Goal: Task Accomplishment & Management: Complete application form

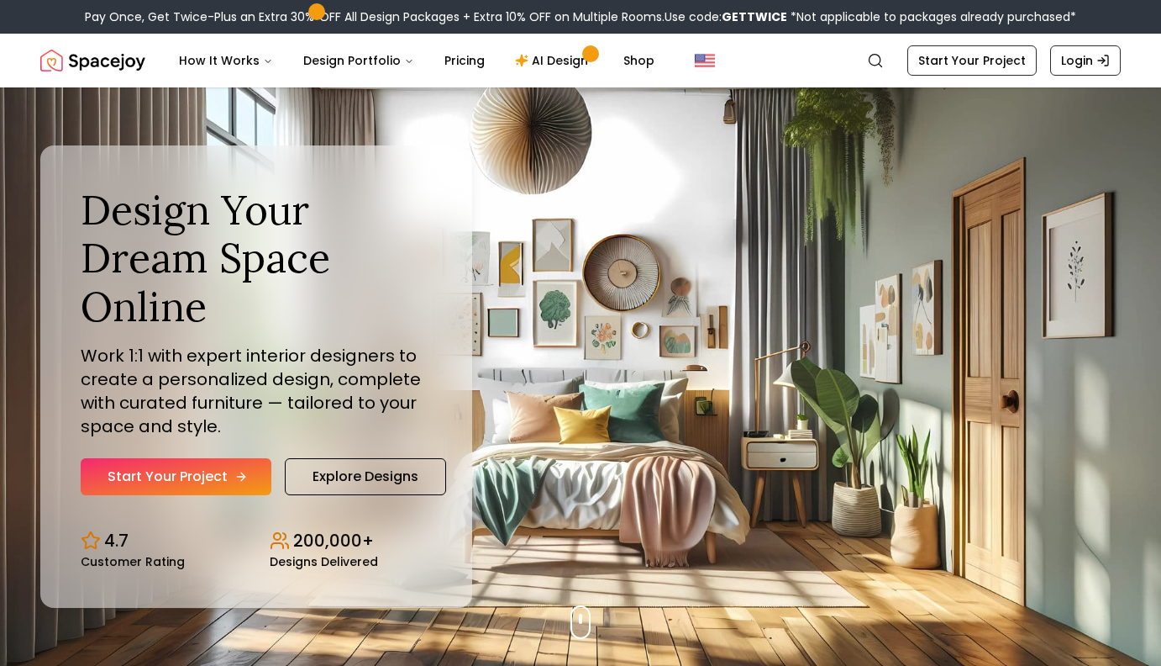
click at [241, 469] on link "Start Your Project" at bounding box center [176, 476] width 191 height 37
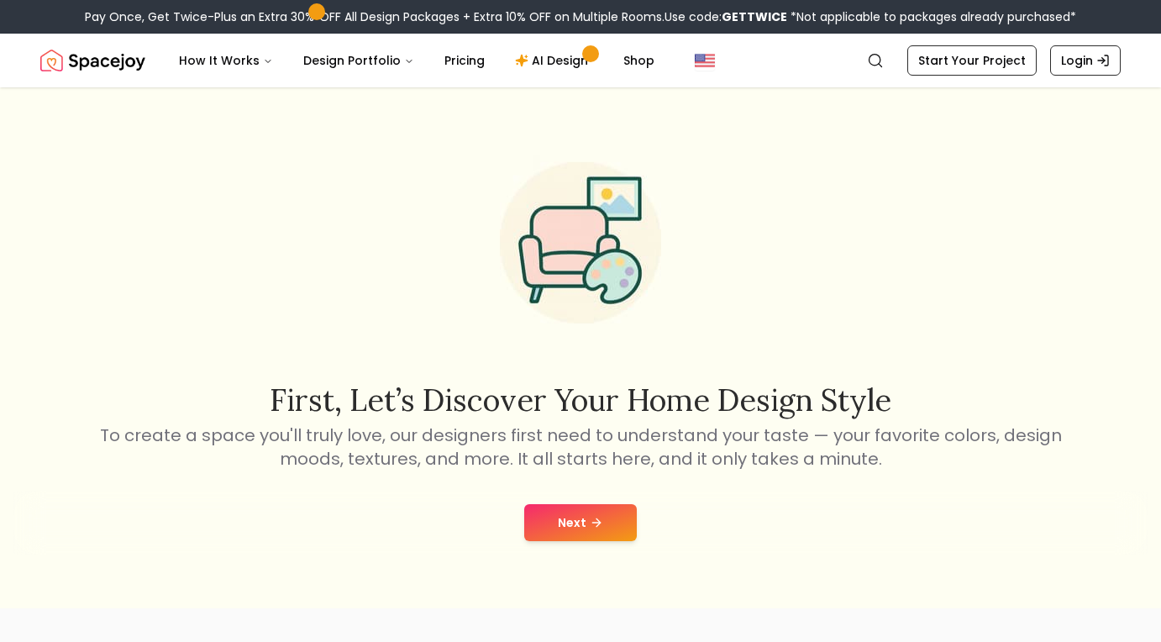
click at [580, 523] on button "Next" at bounding box center [580, 522] width 113 height 37
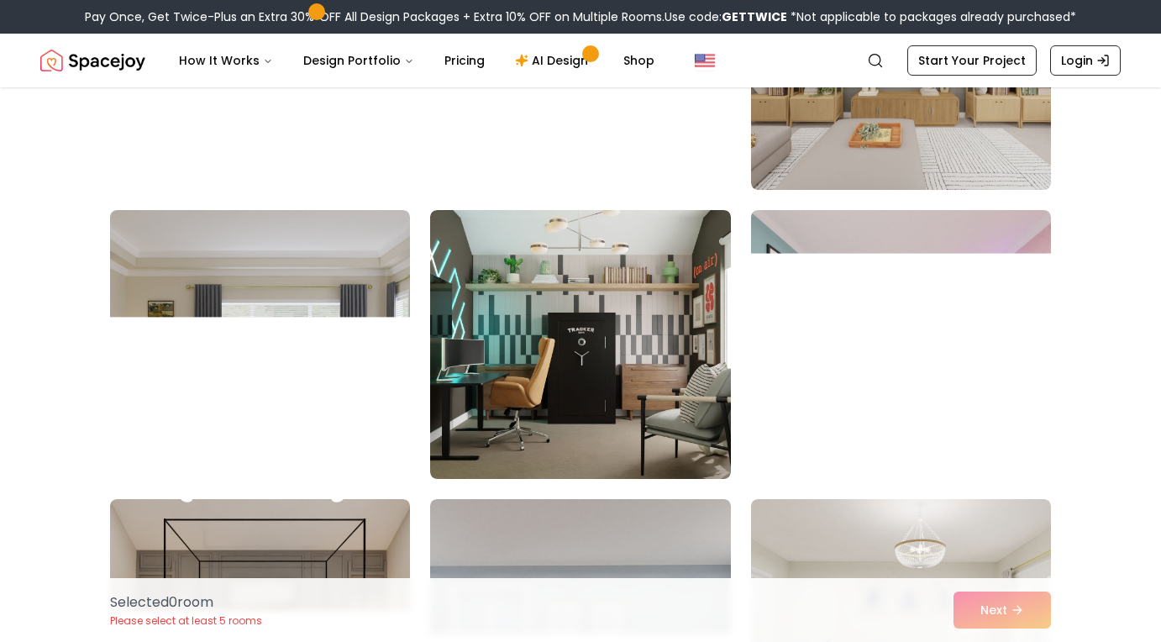
scroll to position [8119, 0]
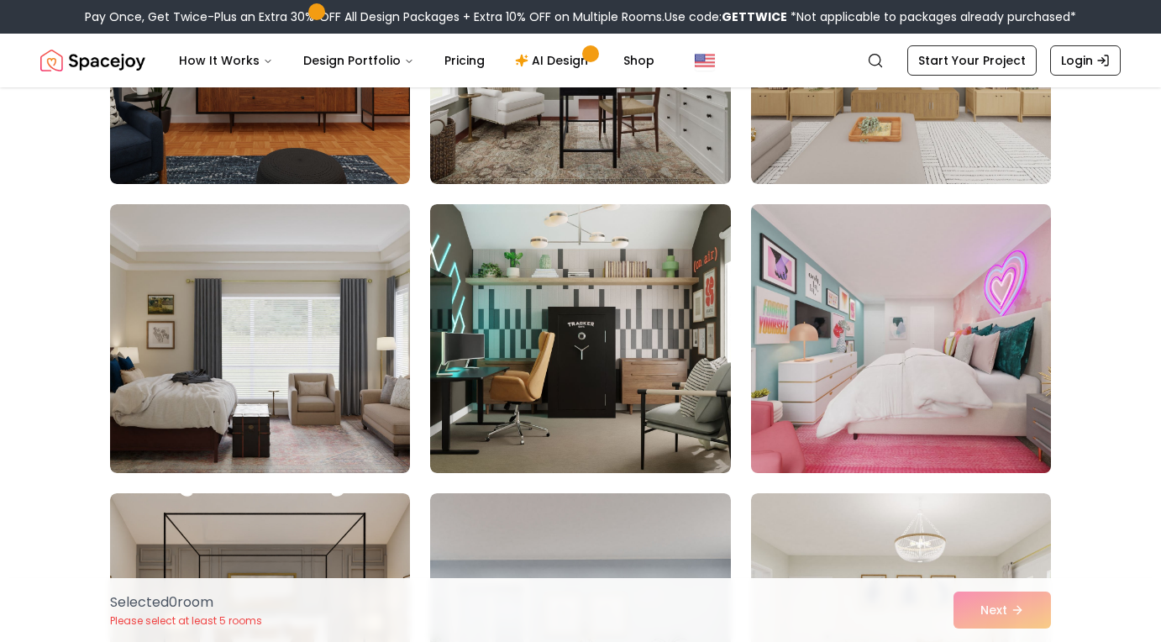
click at [814, 438] on img at bounding box center [901, 338] width 315 height 282
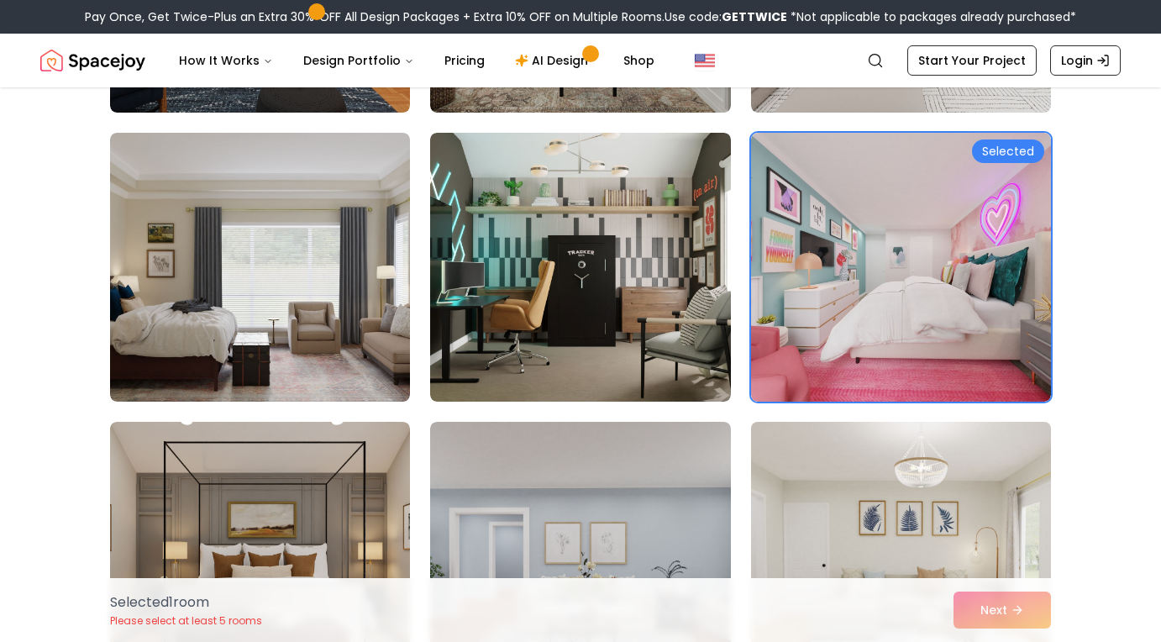
scroll to position [8188, 0]
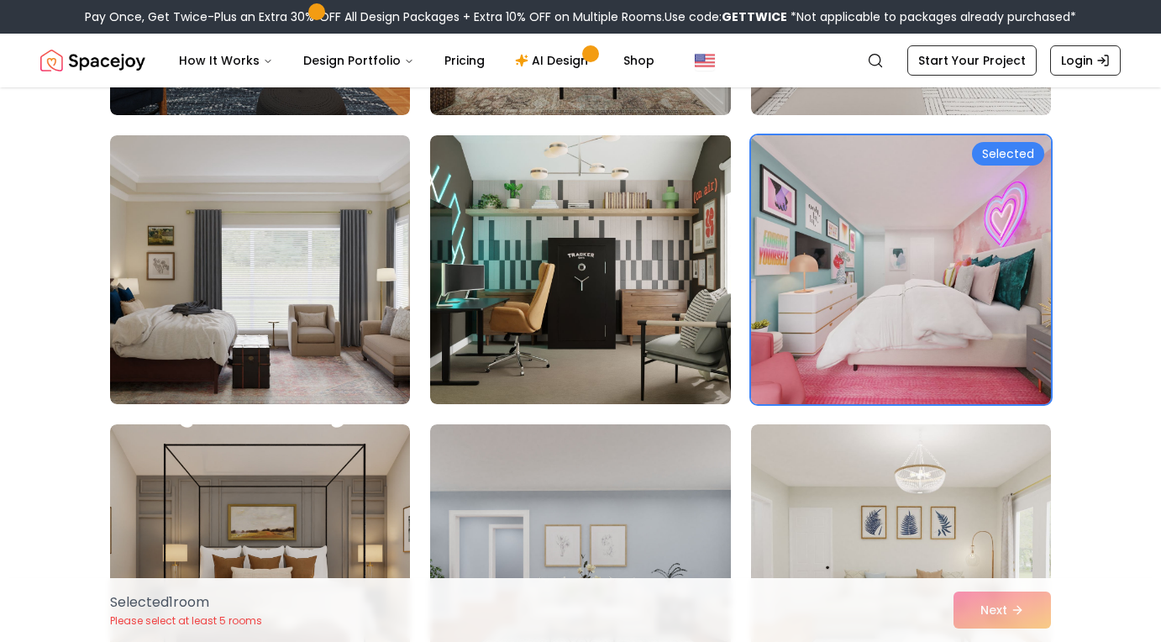
click at [1002, 155] on div "Selected" at bounding box center [1008, 154] width 72 height 24
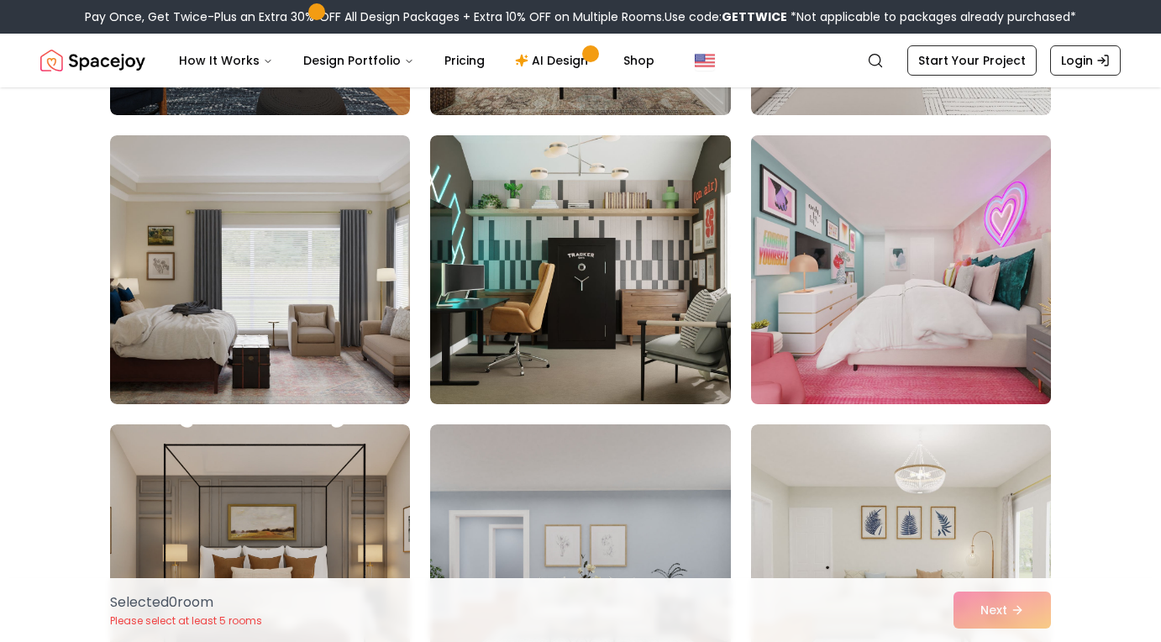
click at [1002, 155] on img at bounding box center [901, 270] width 315 height 282
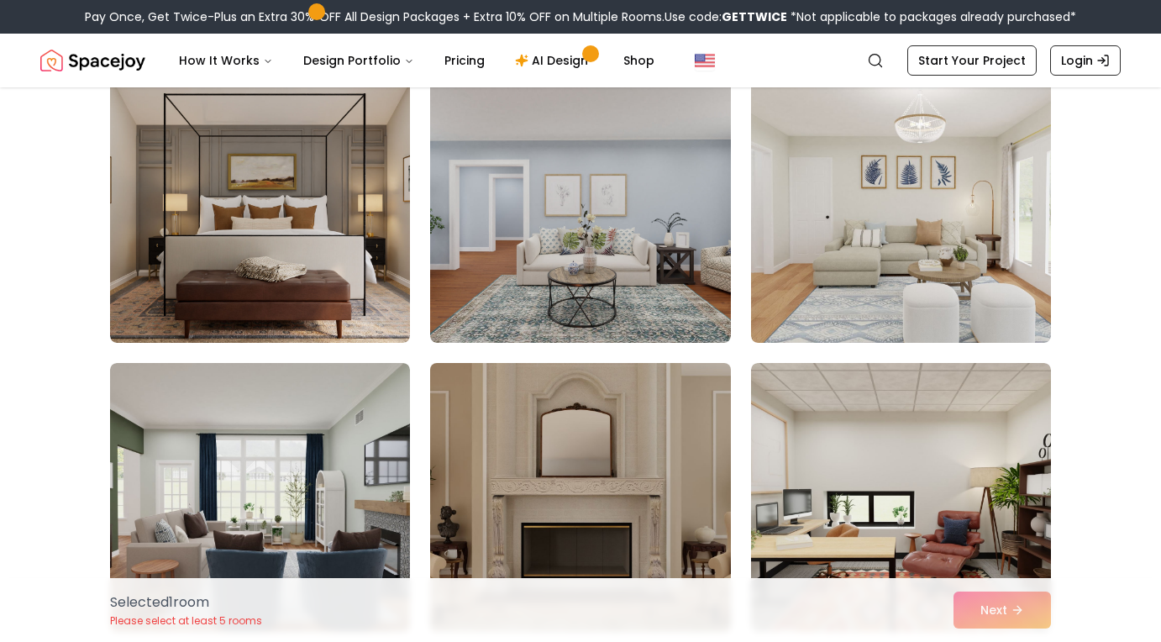
scroll to position [8541, 0]
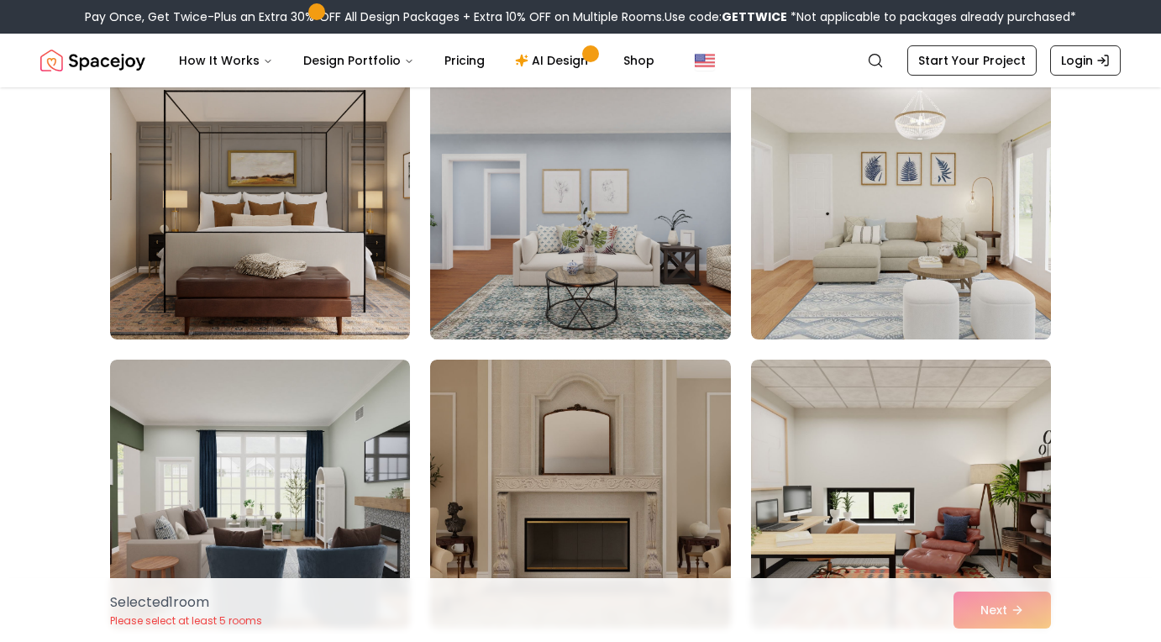
click at [624, 308] on img at bounding box center [580, 205] width 315 height 282
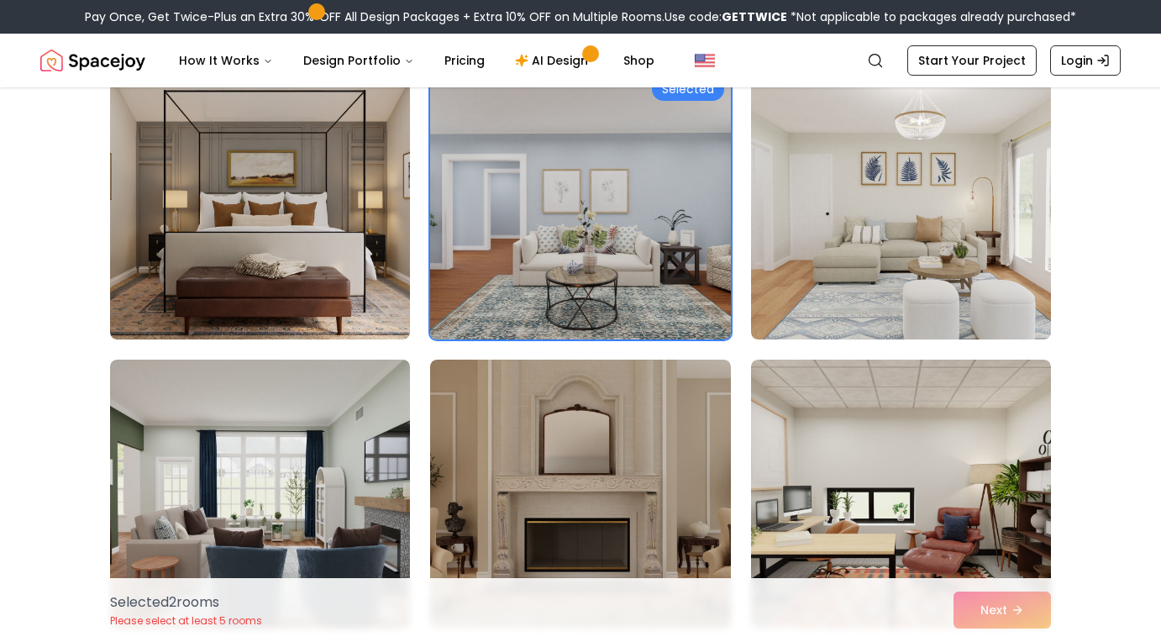
click at [624, 308] on img at bounding box center [580, 205] width 315 height 282
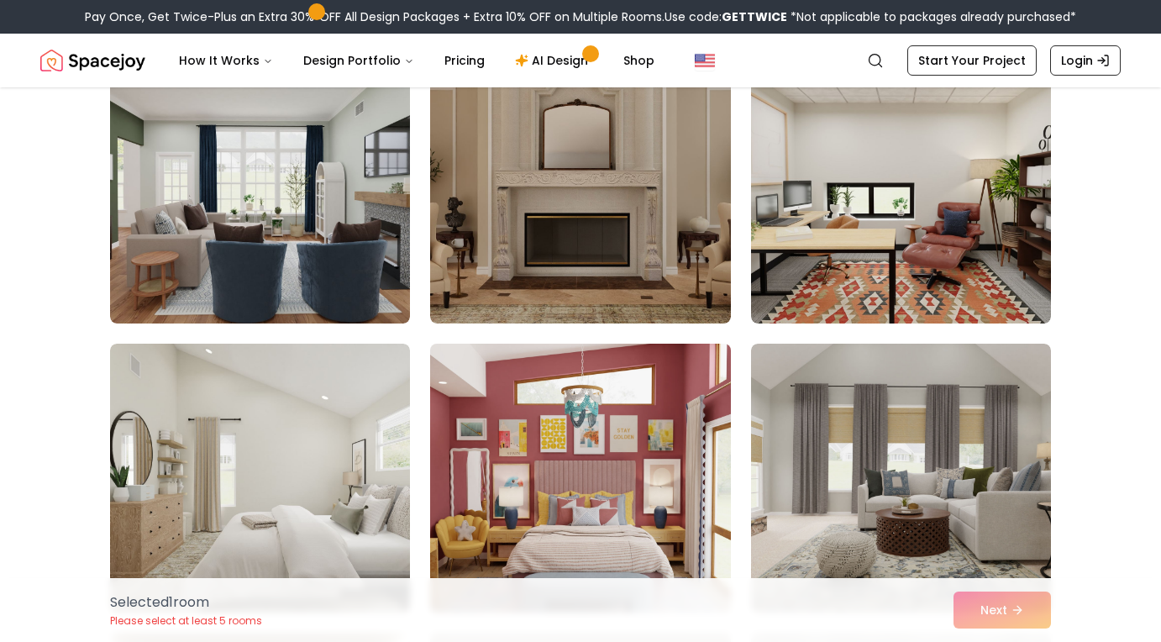
scroll to position [8847, 0]
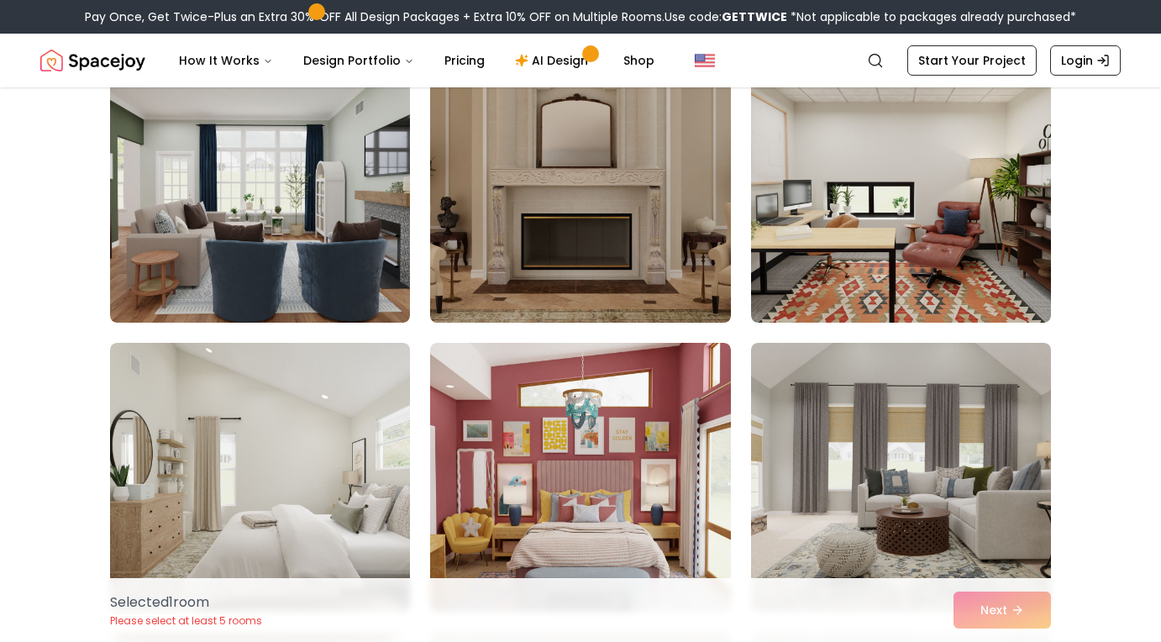
click at [630, 249] on img at bounding box center [580, 188] width 315 height 282
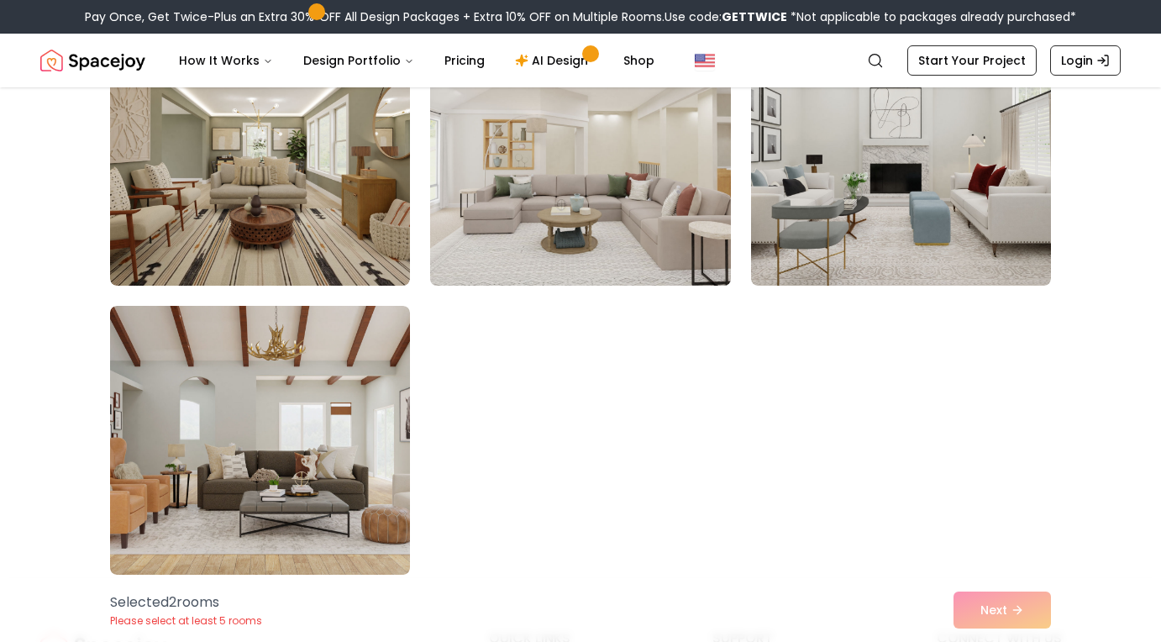
scroll to position [9463, 0]
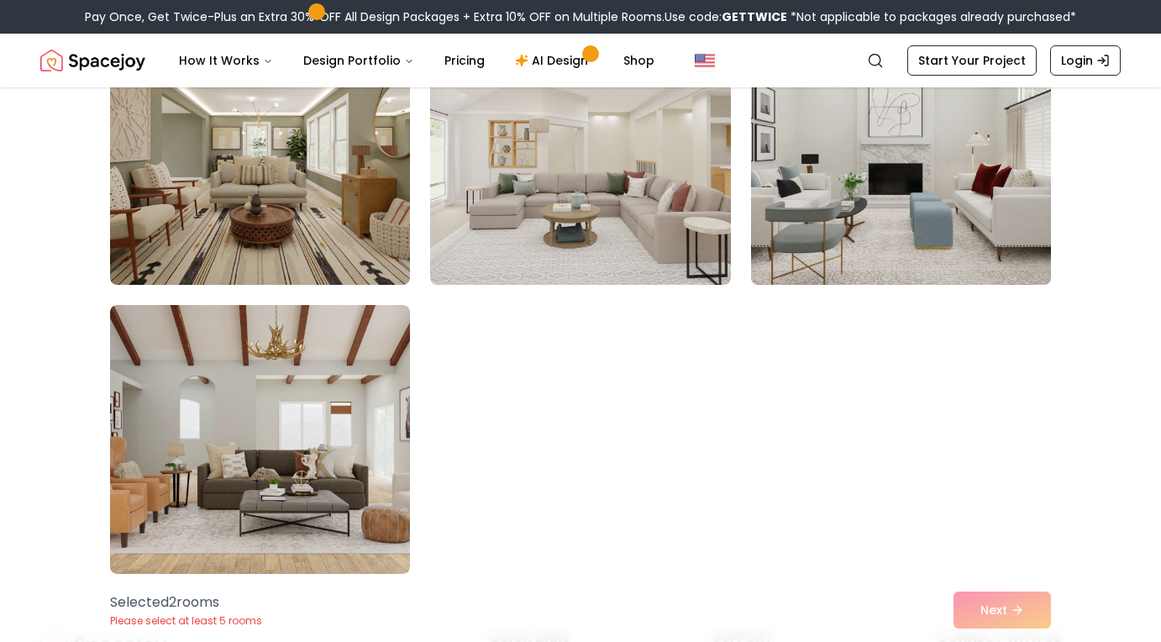
click at [861, 276] on img at bounding box center [901, 150] width 315 height 282
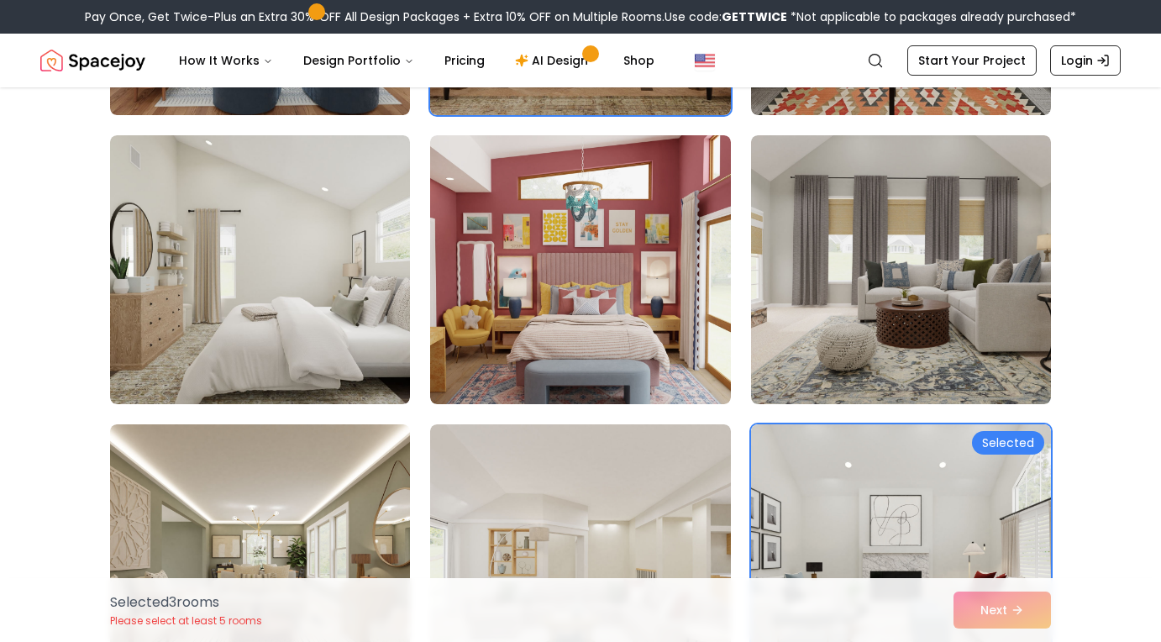
scroll to position [9039, 0]
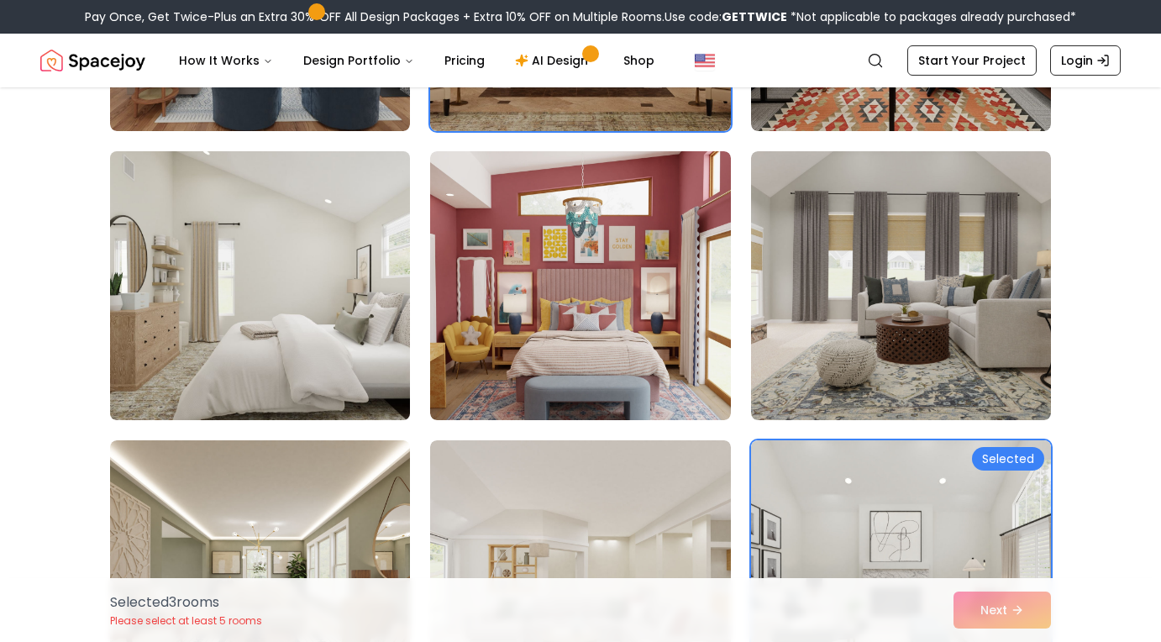
click at [338, 377] on img at bounding box center [260, 286] width 315 height 282
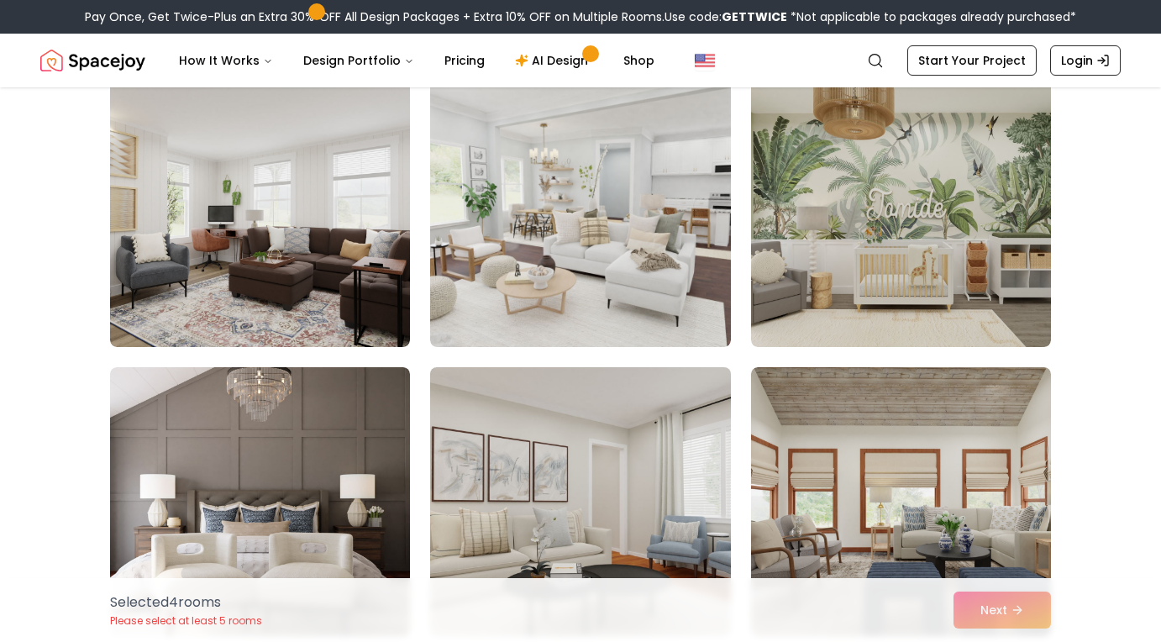
scroll to position [6787, 0]
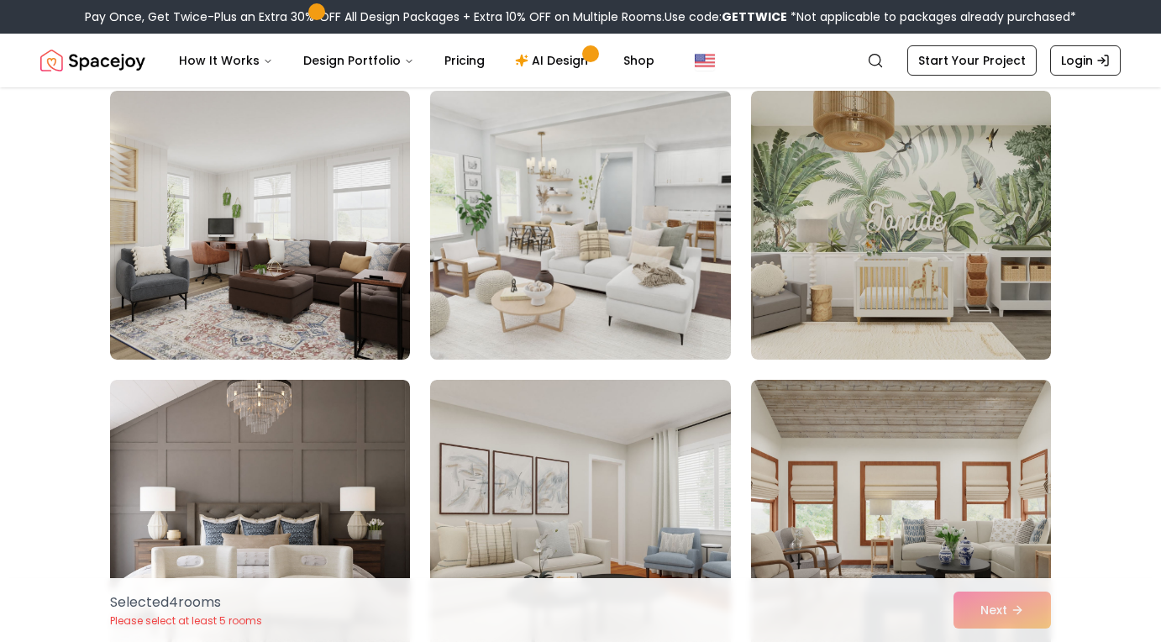
click at [620, 318] on img at bounding box center [580, 225] width 315 height 282
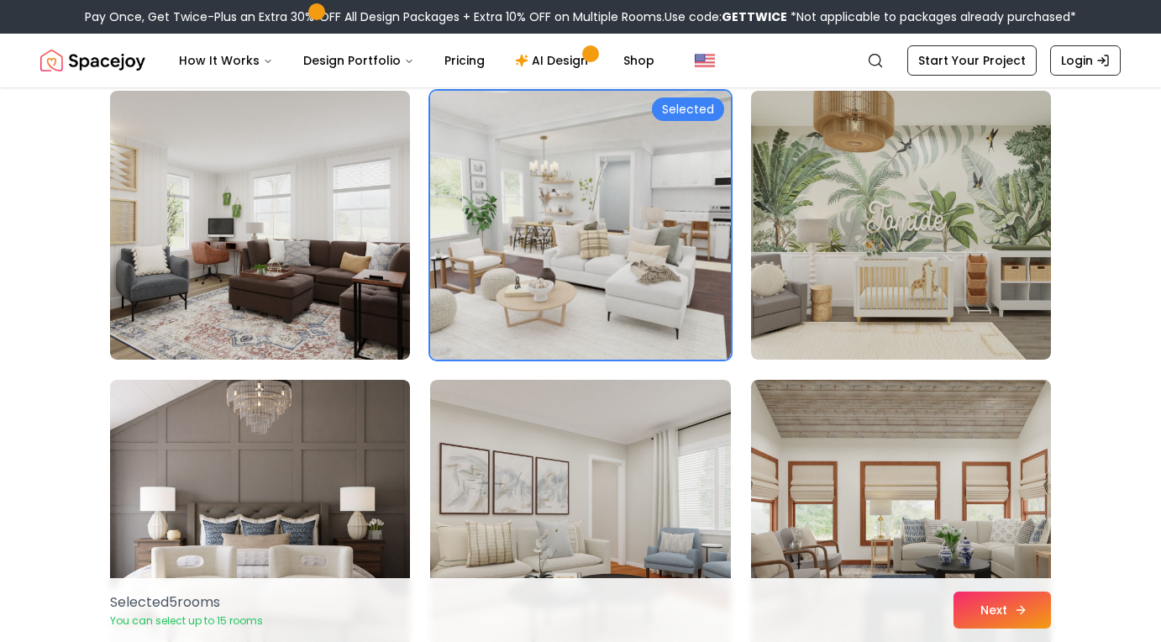
click at [1024, 618] on button "Next" at bounding box center [1002, 610] width 97 height 37
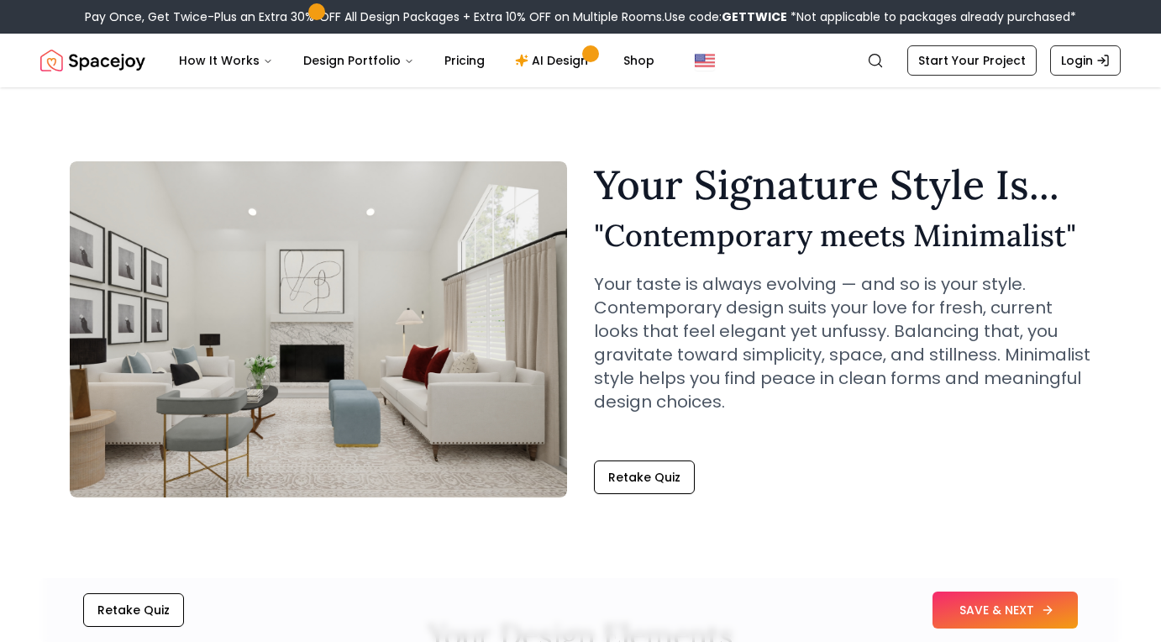
click at [1035, 608] on button "SAVE & NEXT" at bounding box center [1005, 610] width 145 height 37
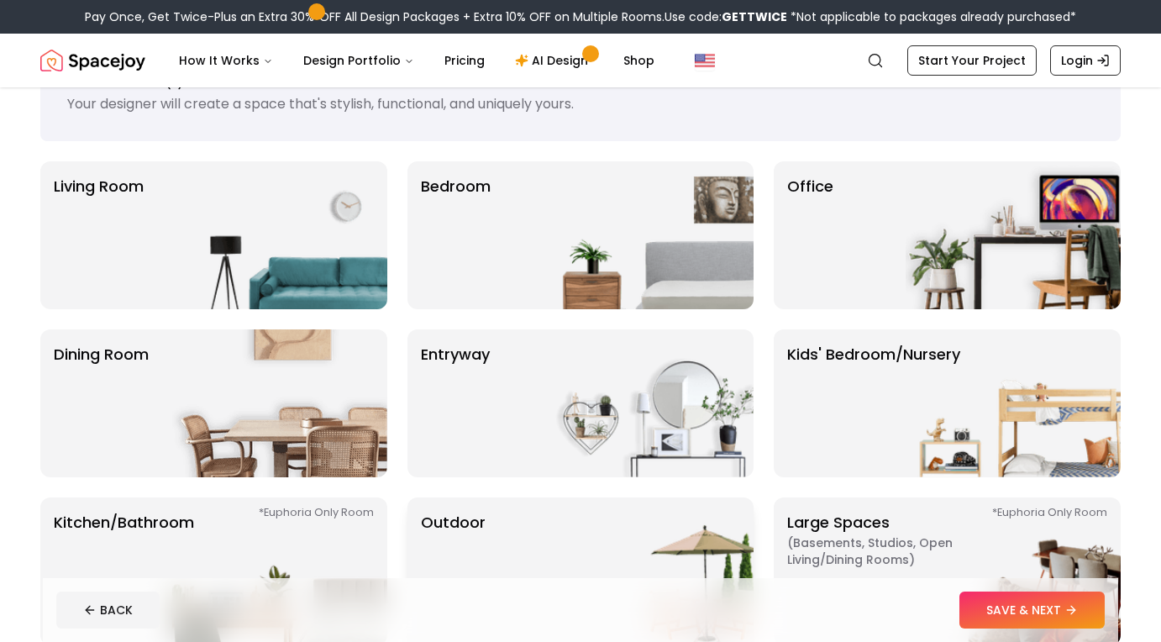
scroll to position [82, 0]
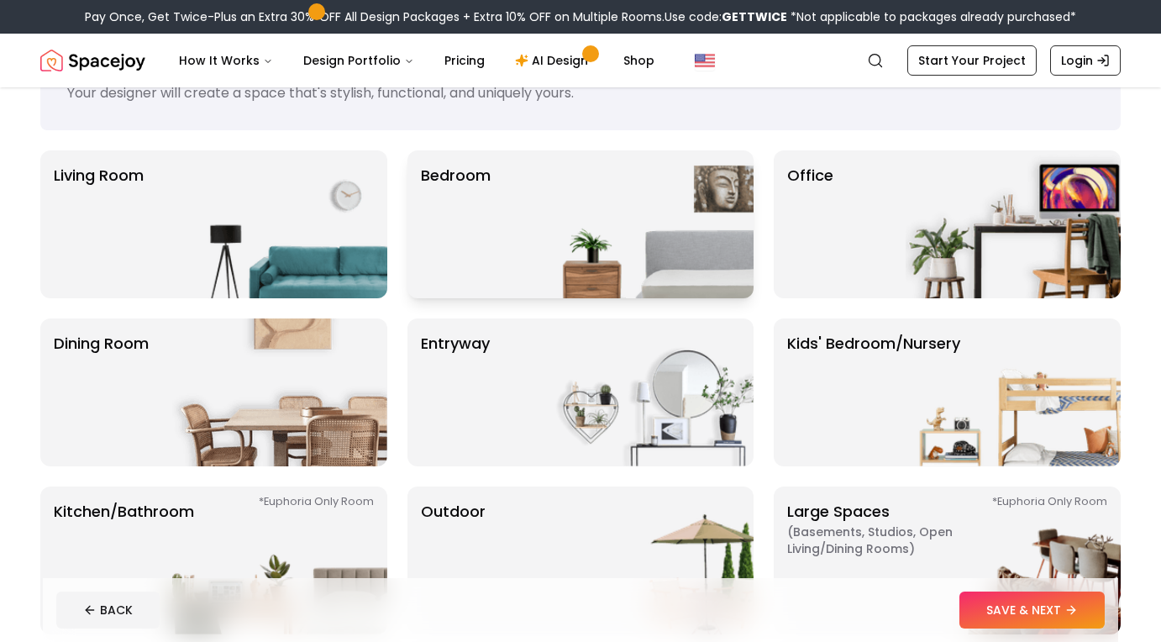
click at [625, 280] on img at bounding box center [646, 224] width 215 height 148
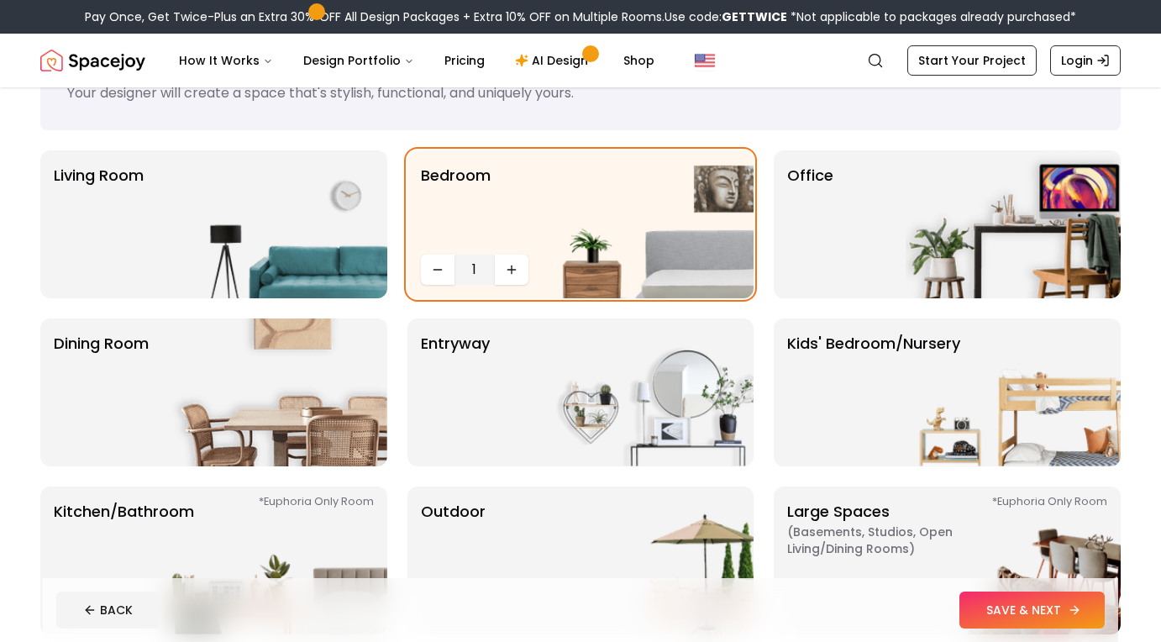
click at [989, 602] on button "SAVE & NEXT" at bounding box center [1032, 610] width 145 height 37
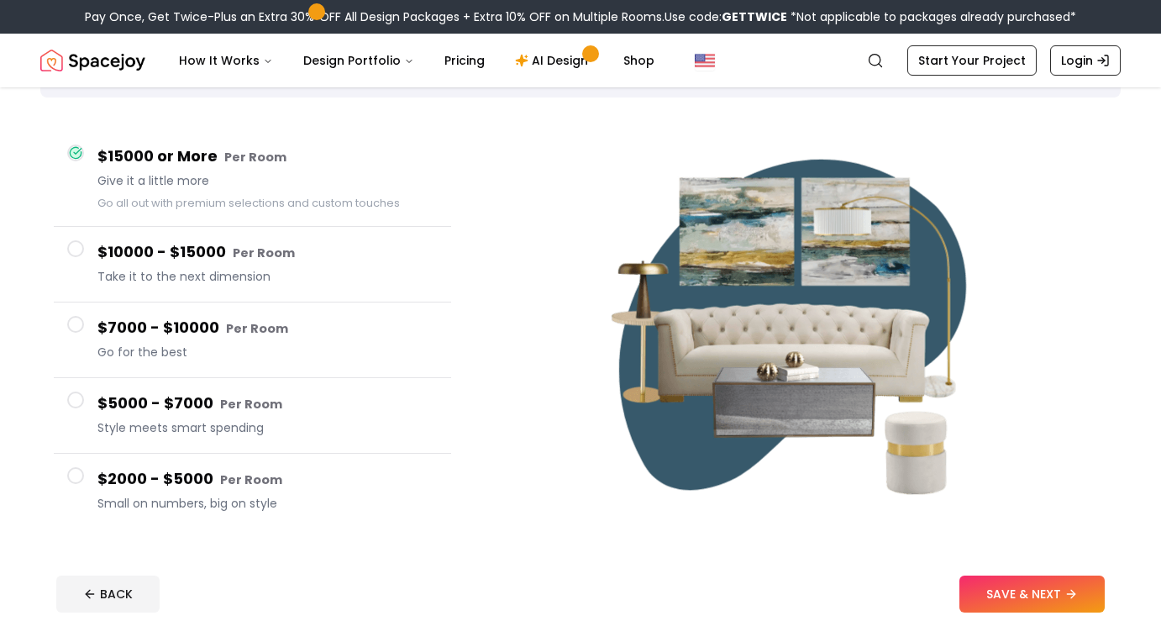
scroll to position [117, 0]
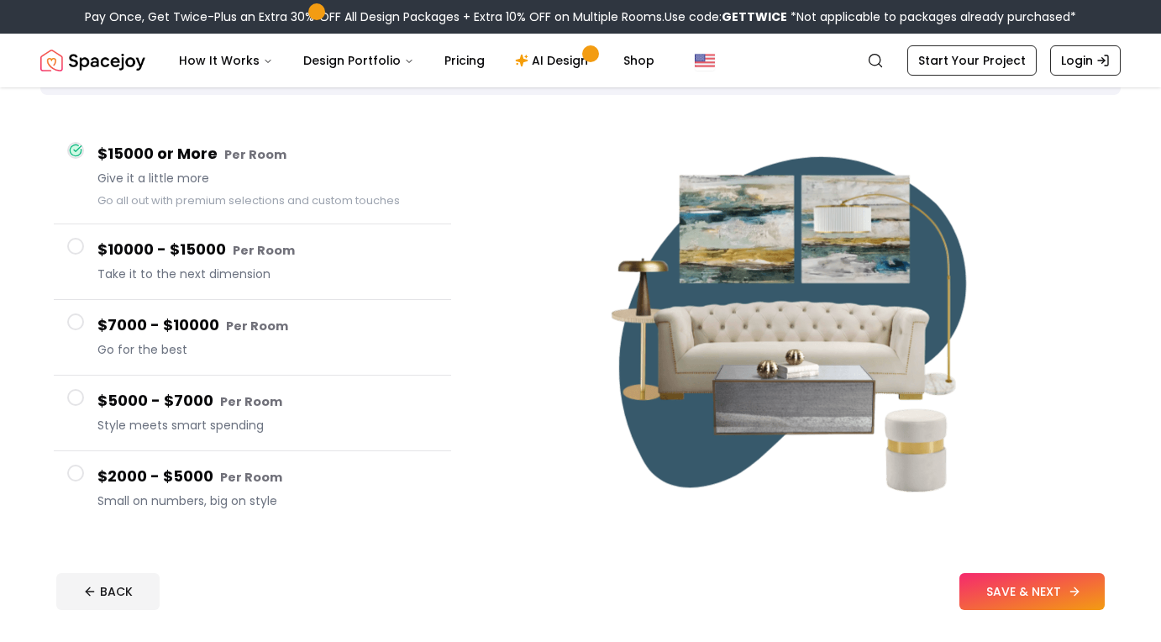
click at [992, 588] on button "SAVE & NEXT" at bounding box center [1032, 591] width 145 height 37
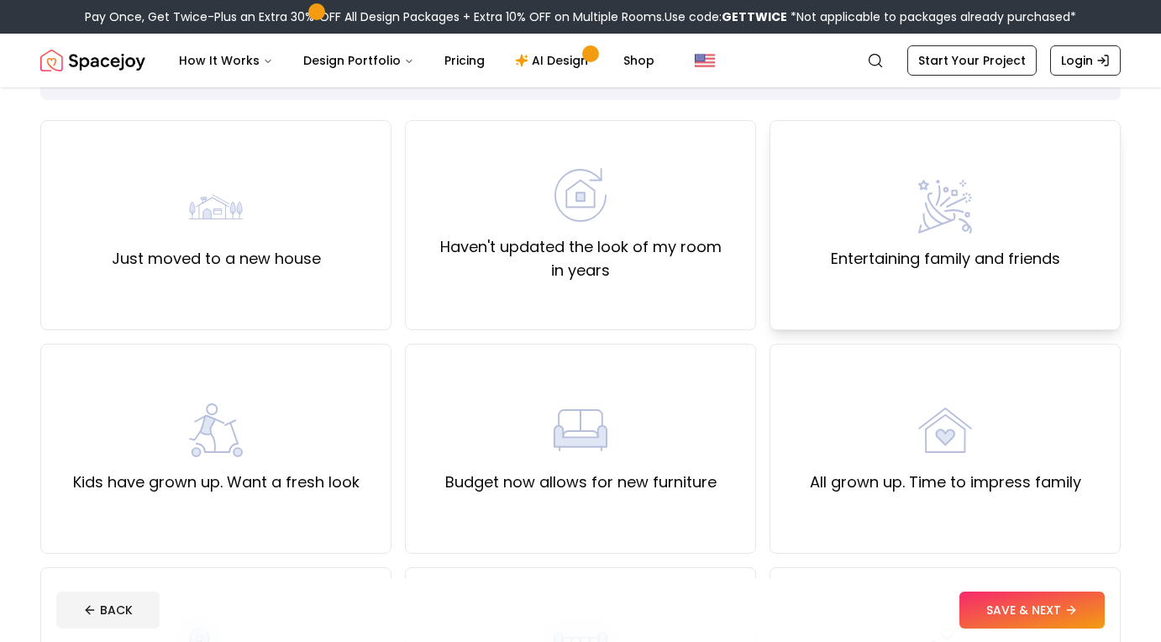
scroll to position [120, 0]
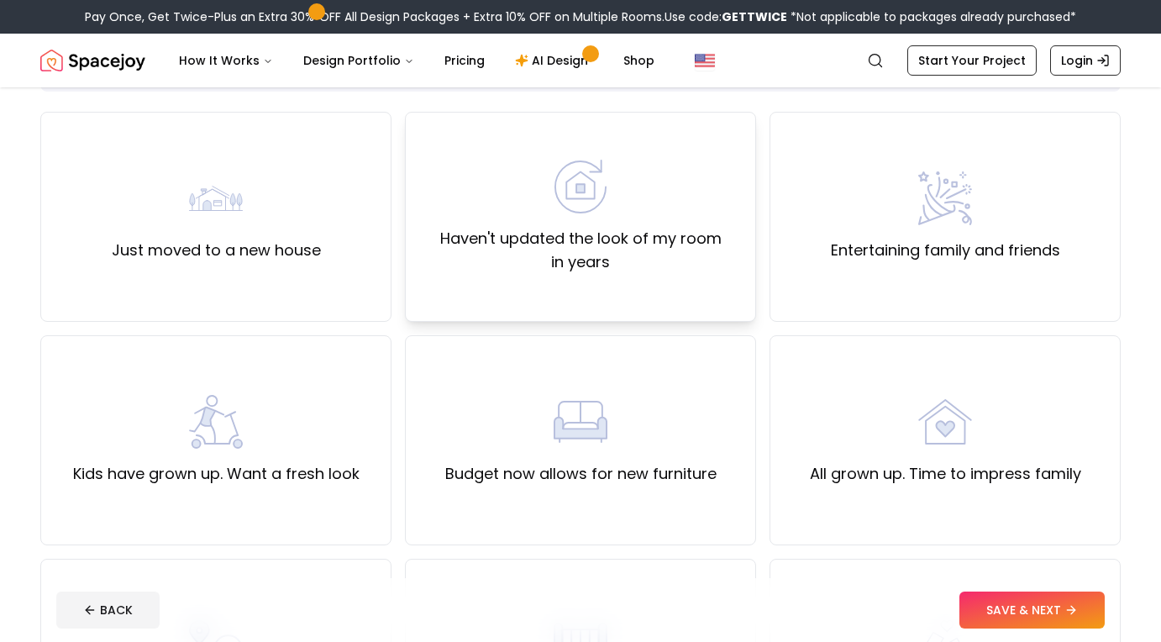
click at [686, 253] on label "Haven't updated the look of my room in years" at bounding box center [580, 250] width 323 height 47
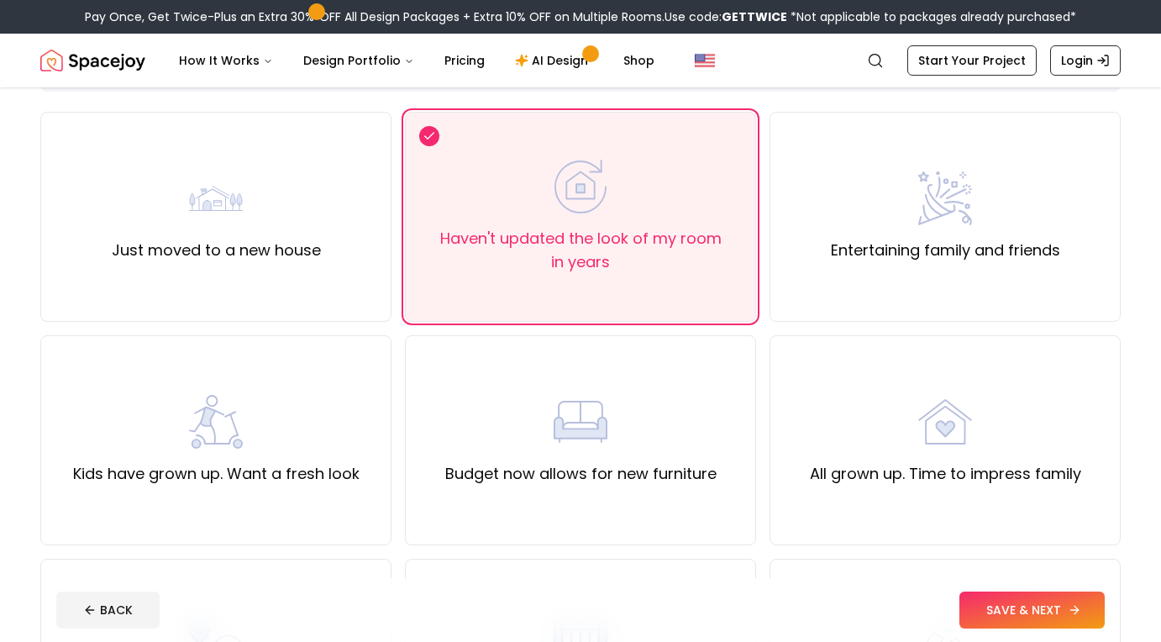
click at [1026, 609] on button "SAVE & NEXT" at bounding box center [1032, 610] width 145 height 37
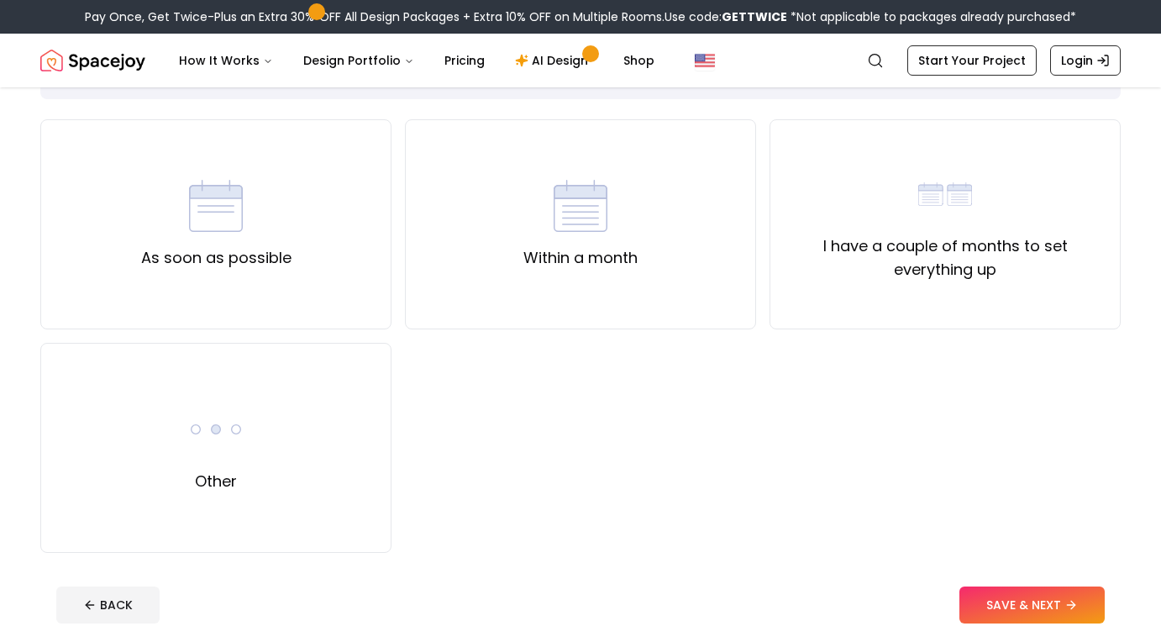
scroll to position [113, 0]
click at [367, 273] on div "As soon as possible" at bounding box center [215, 223] width 351 height 210
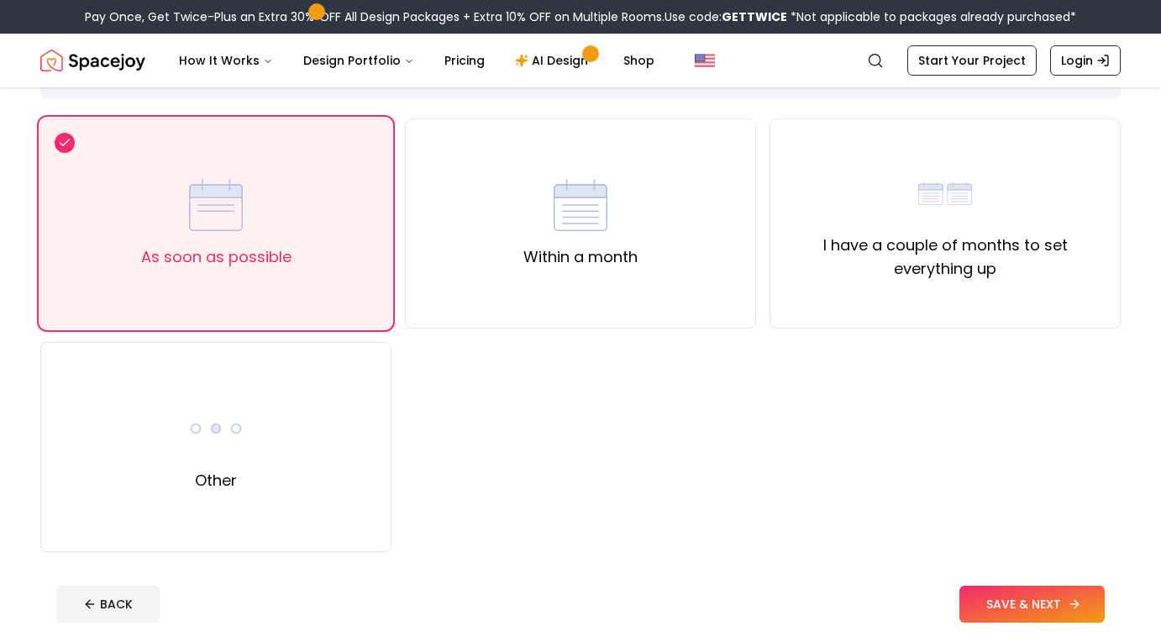
click at [986, 597] on button "SAVE & NEXT" at bounding box center [1032, 604] width 145 height 37
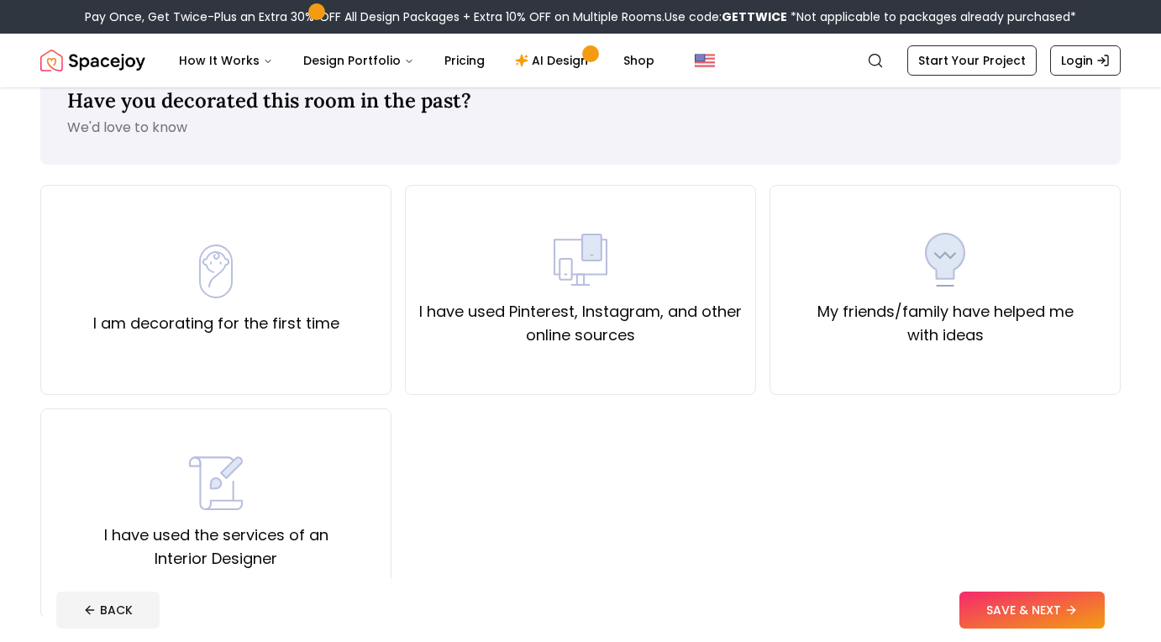
scroll to position [72, 0]
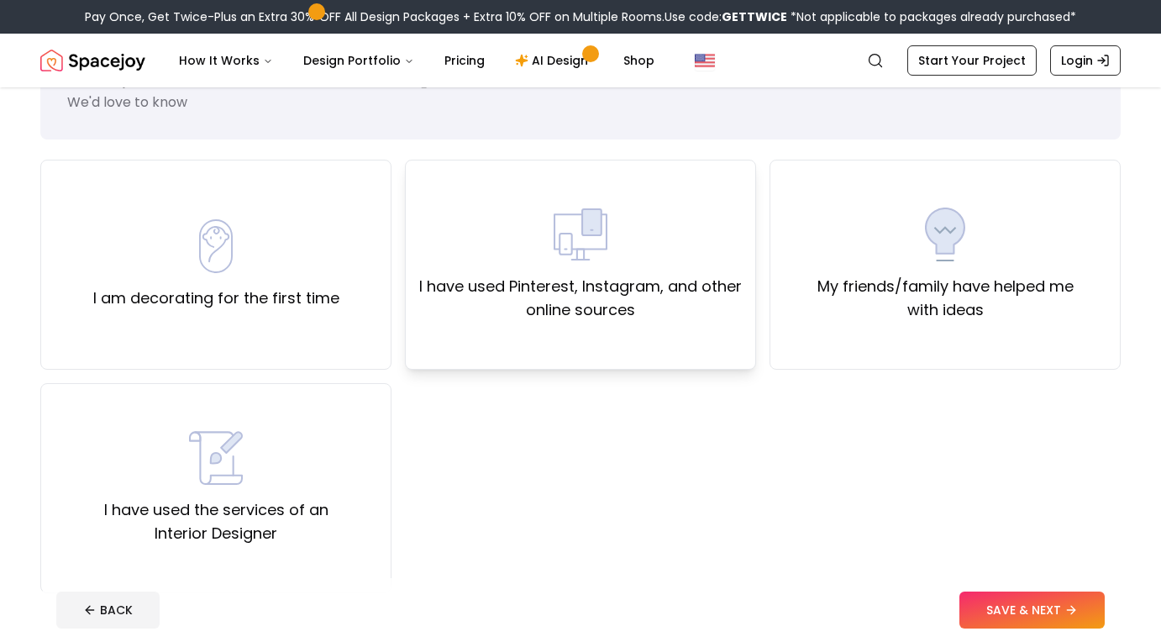
click at [598, 307] on label "I have used Pinterest, Instagram, and other online sources" at bounding box center [580, 298] width 323 height 47
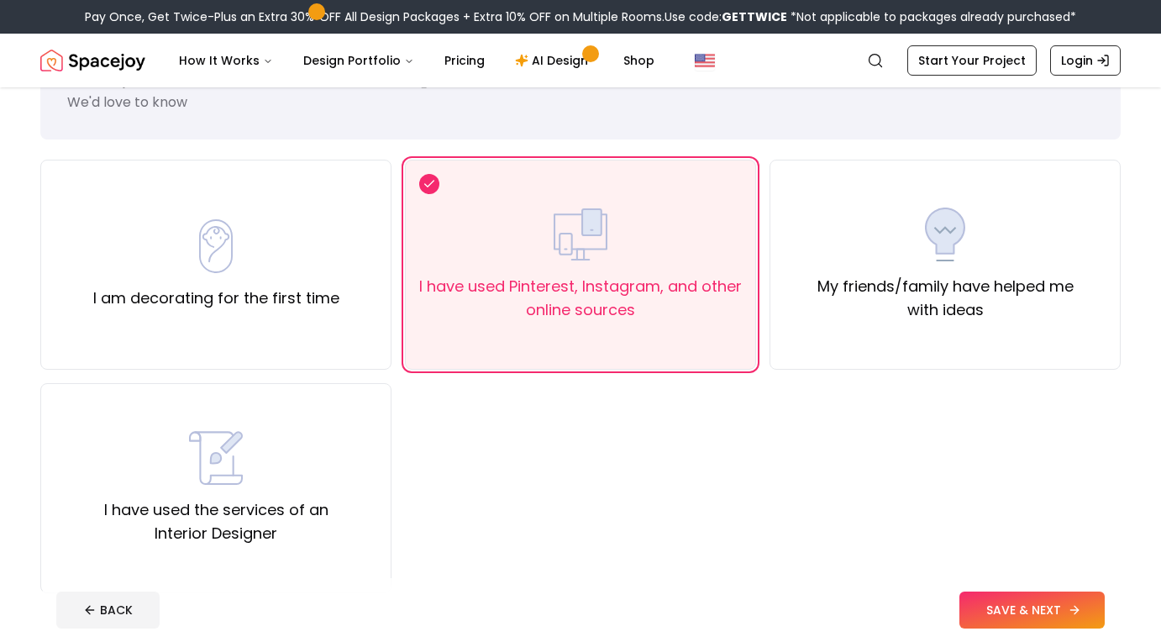
click at [1025, 605] on button "SAVE & NEXT" at bounding box center [1032, 610] width 145 height 37
